Goal: Task Accomplishment & Management: Complete application form

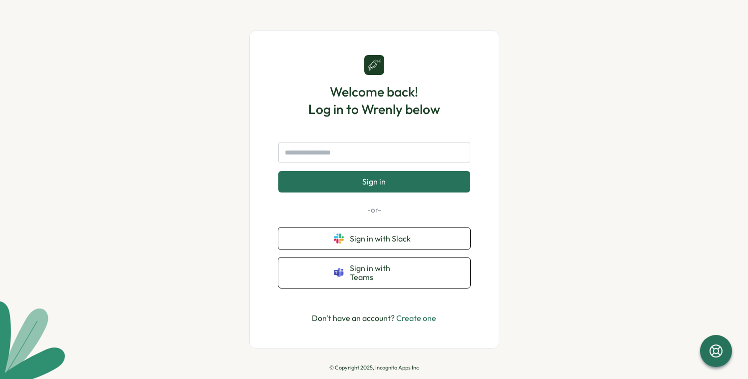
click at [423, 314] on link "Create one" at bounding box center [416, 318] width 40 height 10
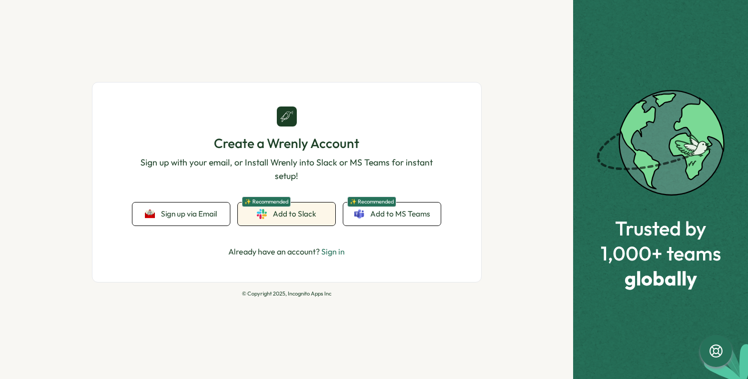
click at [297, 215] on span "Add to Slack" at bounding box center [294, 213] width 43 height 11
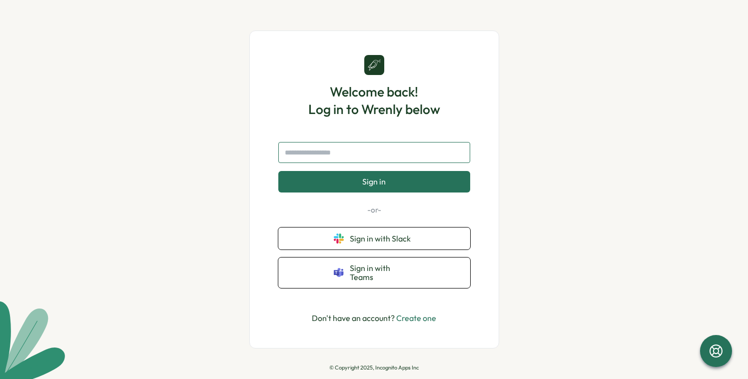
click at [401, 152] on input "text" at bounding box center [374, 152] width 192 height 21
type input "**********"
click at [278, 171] on button "Sign in" at bounding box center [374, 181] width 192 height 21
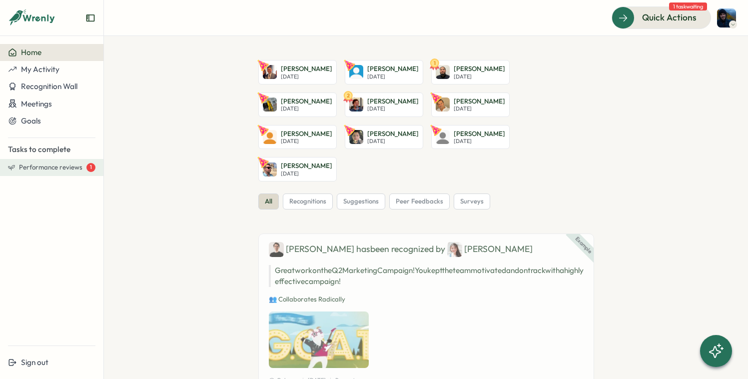
click at [48, 168] on span "Performance reviews" at bounding box center [50, 167] width 63 height 9
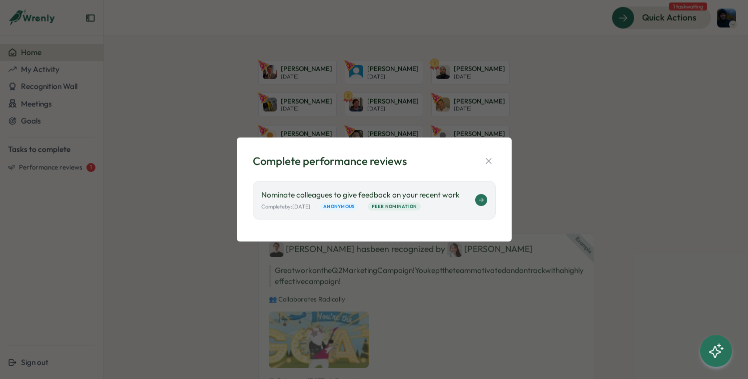
click at [446, 202] on div "Complete by: [DATE] | Anonymous | Peer Nomination" at bounding box center [368, 206] width 214 height 8
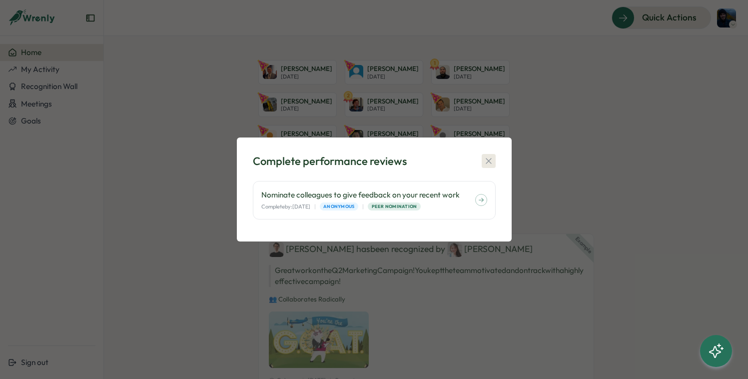
click at [491, 156] on div "Complete performance reviews Nominate colleagues to give feedback on your recen…" at bounding box center [374, 189] width 275 height 104
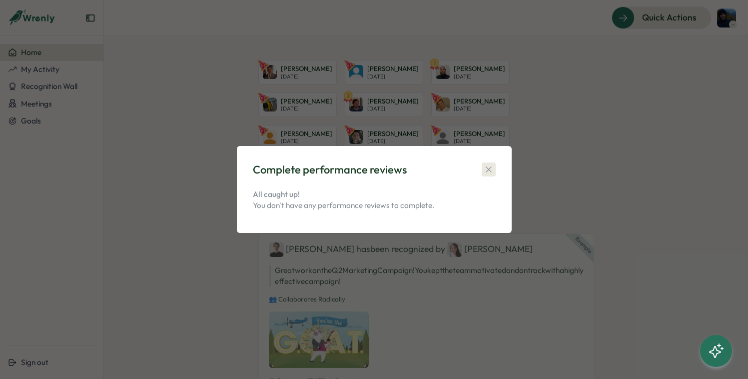
click at [487, 166] on icon "button" at bounding box center [488, 169] width 10 height 10
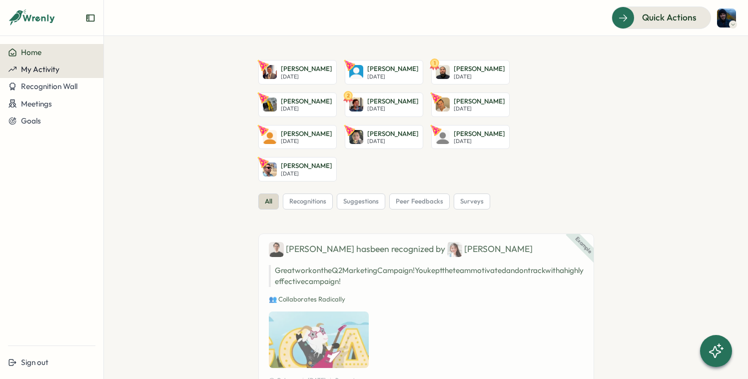
click at [38, 66] on span "My Activity" at bounding box center [40, 68] width 38 height 9
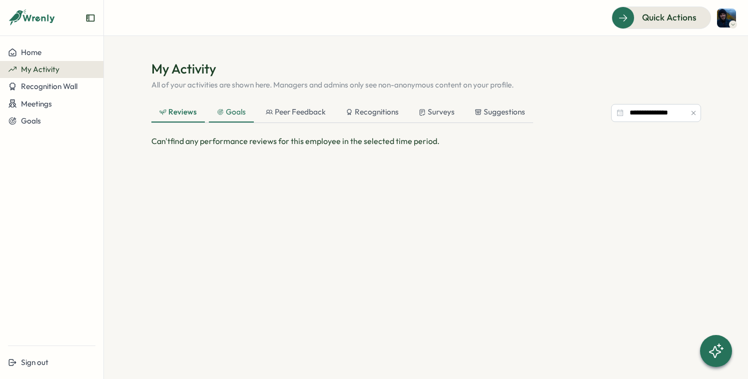
click at [221, 111] on icon at bounding box center [220, 111] width 7 height 7
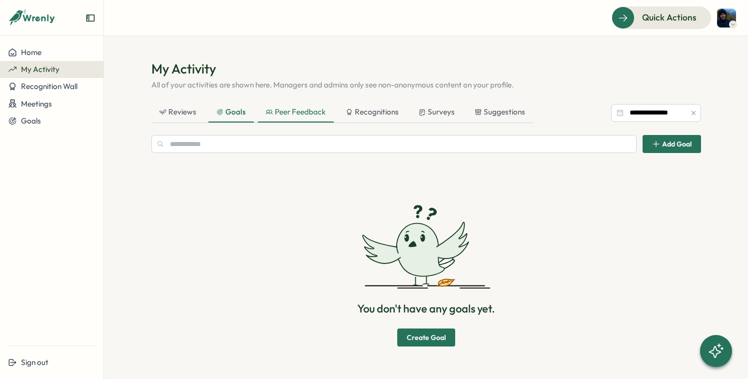
click at [291, 107] on div "Peer Feedback" at bounding box center [296, 111] width 60 height 11
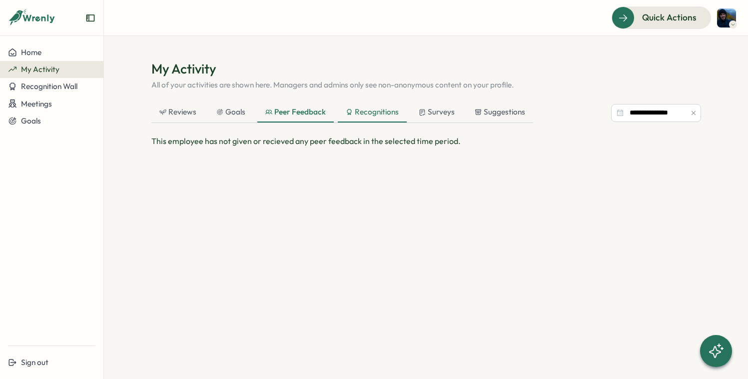
click at [375, 106] on div "Recognitions" at bounding box center [372, 111] width 53 height 11
click at [426, 118] on div "Surveys" at bounding box center [437, 112] width 52 height 20
click at [487, 118] on div "Suggestions" at bounding box center [499, 112] width 66 height 20
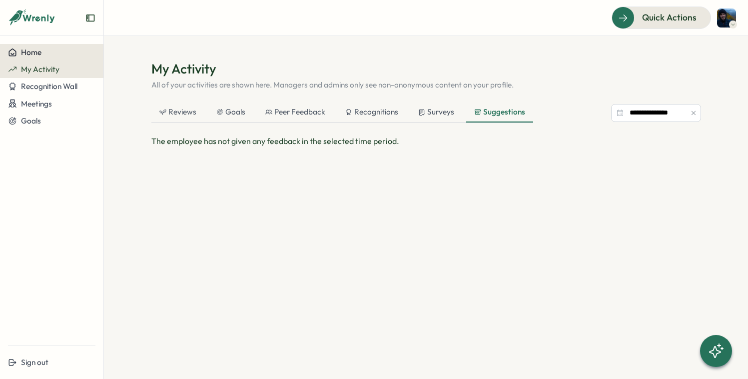
click at [57, 48] on div "Home" at bounding box center [51, 52] width 87 height 9
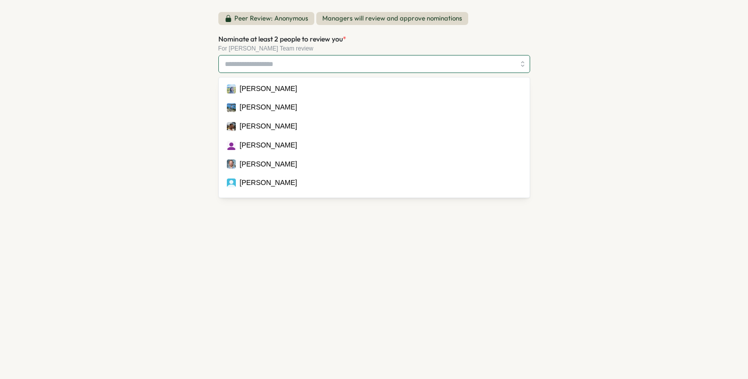
click at [417, 68] on input "Nominate at least 2 people to review you *" at bounding box center [370, 63] width 290 height 17
type input "***"
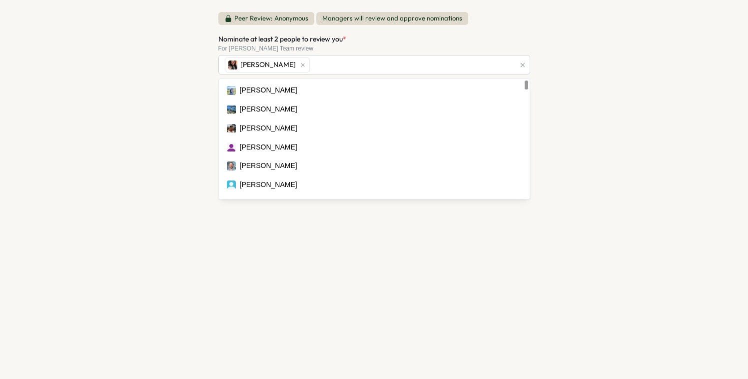
click at [590, 82] on div "Peer Review: Anonymous Managers will review and approve nominations Nominate at…" at bounding box center [374, 189] width 748 height 379
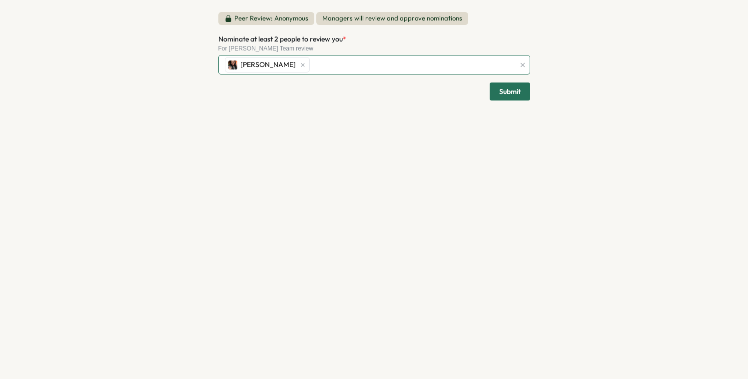
click at [386, 69] on div "Christel Camat" at bounding box center [368, 64] width 292 height 19
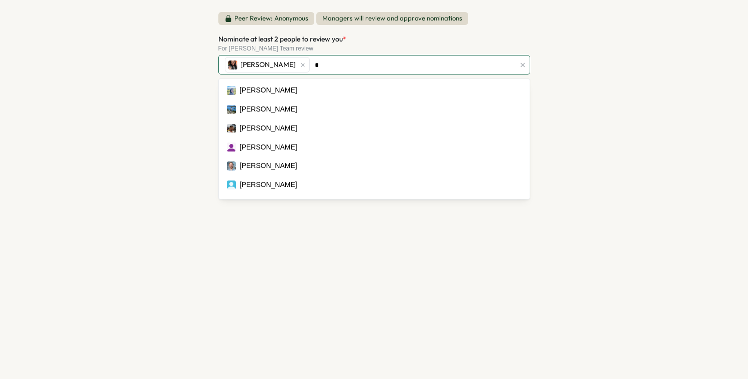
type input "**"
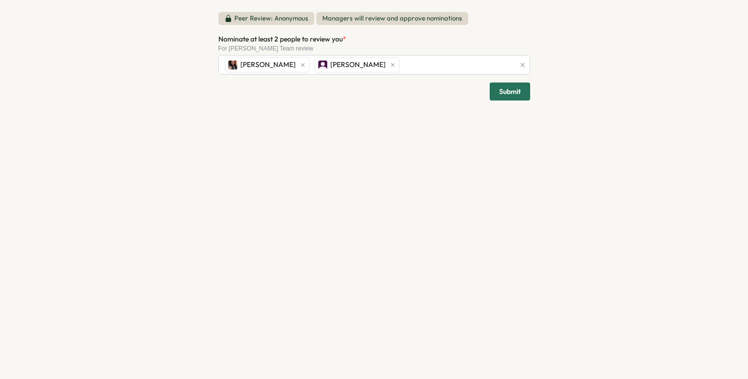
click at [371, 232] on div "Peer Review: Anonymous Managers will review and approve nominations Nominate at…" at bounding box center [374, 189] width 336 height 379
click at [503, 90] on span "Submit" at bounding box center [509, 91] width 21 height 17
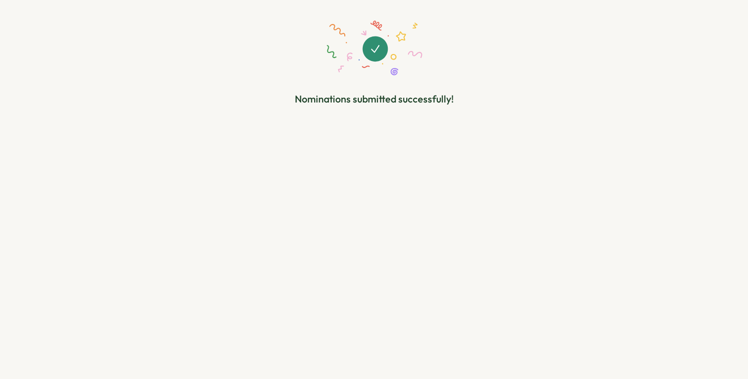
click at [304, 86] on div "Nominations submitted successfully!" at bounding box center [374, 63] width 312 height 102
